Goal: Task Accomplishment & Management: Manage account settings

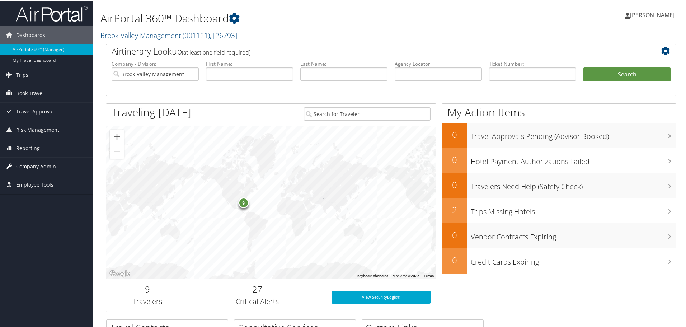
click at [33, 165] on span "Company Admin" at bounding box center [36, 166] width 40 height 18
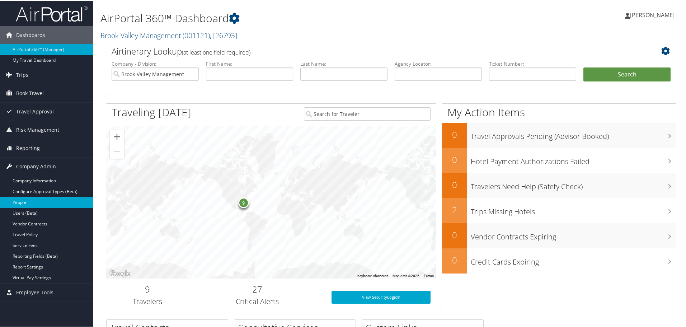
click at [26, 197] on link "People" at bounding box center [46, 201] width 93 height 11
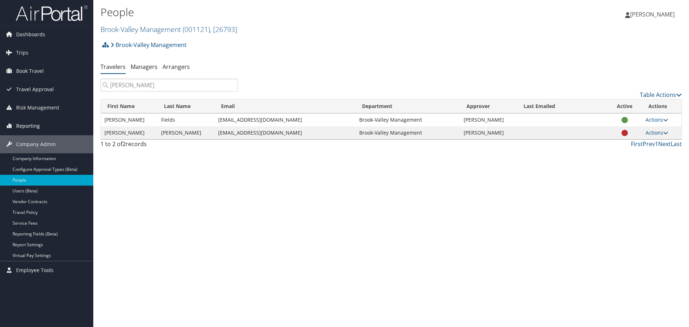
type input "jason"
